Goal: Task Accomplishment & Management: Manage account settings

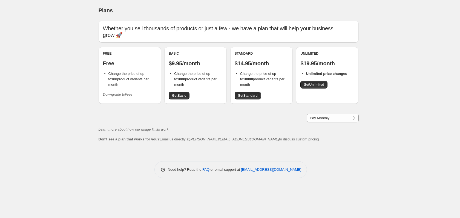
click at [135, 81] on span "Change the price of up to 100 product variants per month" at bounding box center [128, 79] width 40 height 15
click at [124, 92] on icon "Downgrade to Free" at bounding box center [118, 94] width 30 height 4
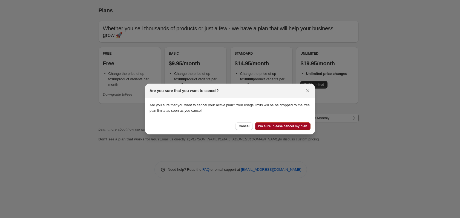
click at [289, 126] on span "I'm sure, please cancel my plan" at bounding box center [282, 126] width 49 height 4
